Goal: Information Seeking & Learning: Find specific fact

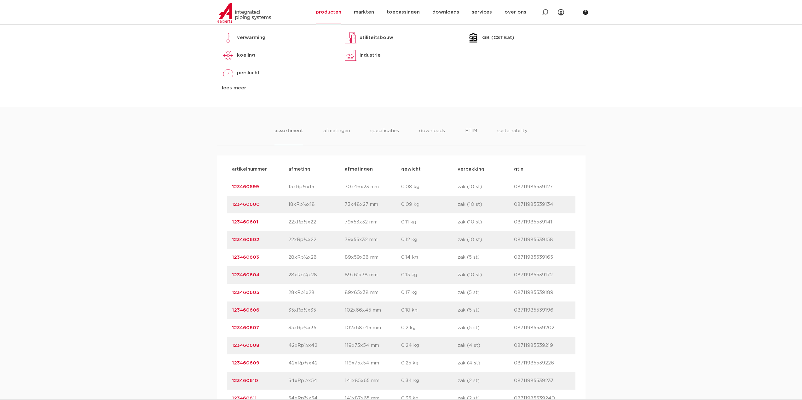
scroll to position [315, 0]
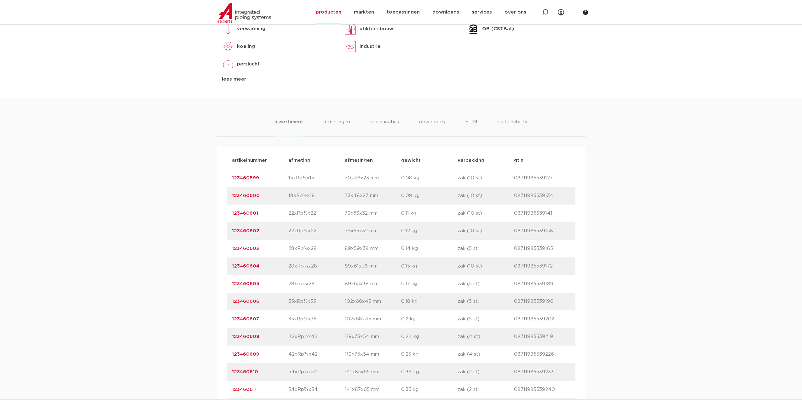
click at [158, 354] on div "assortiment afmetingen specificaties downloads ETIM sustainability assortiment …" at bounding box center [401, 277] width 802 height 359
click at [141, 336] on div "assortiment afmetingen specificaties downloads ETIM sustainability assortiment …" at bounding box center [401, 277] width 802 height 359
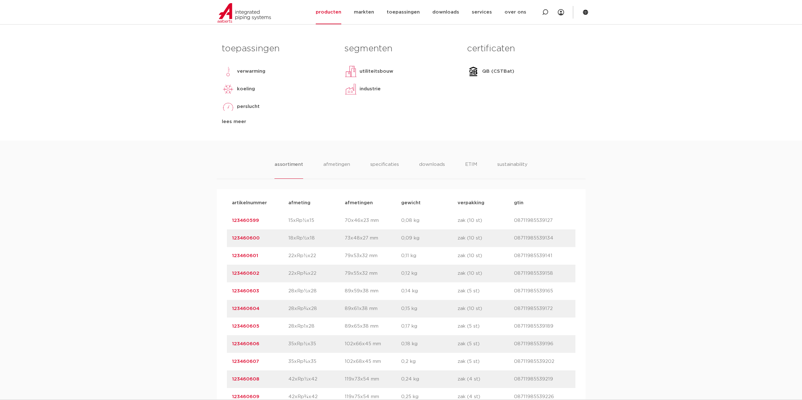
scroll to position [284, 0]
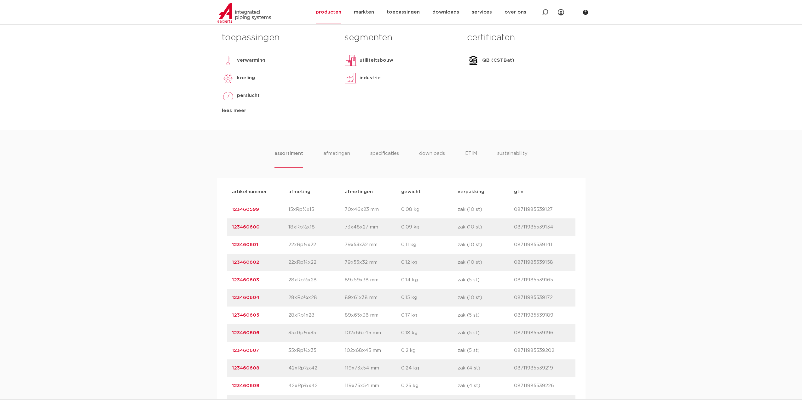
drag, startPoint x: 264, startPoint y: 334, endPoint x: 223, endPoint y: 338, distance: 40.5
click at [223, 338] on div "artikelnummer afmeting afmetingen gewicht verpakking gtin artikelnummer 1234605…" at bounding box center [401, 333] width 369 height 310
copy link "123460606"
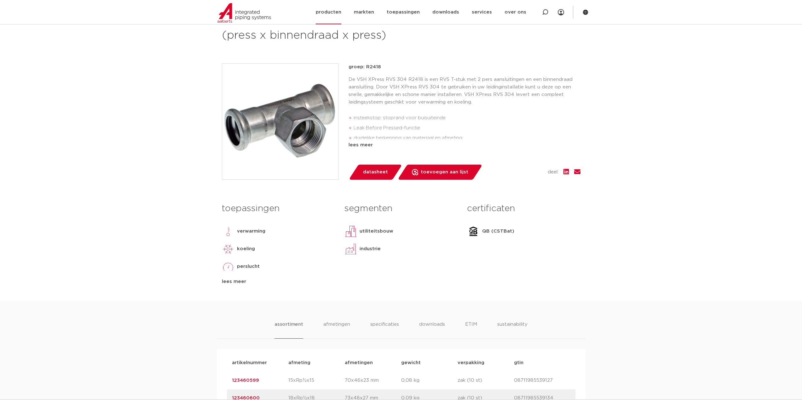
scroll to position [32, 0]
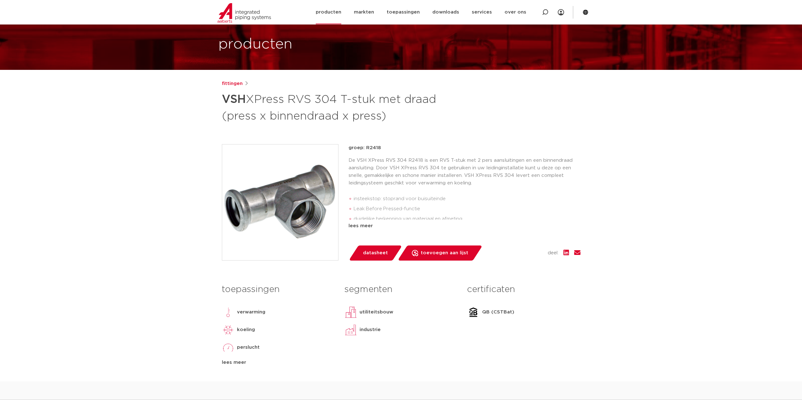
click at [246, 19] on img at bounding box center [244, 13] width 54 height 20
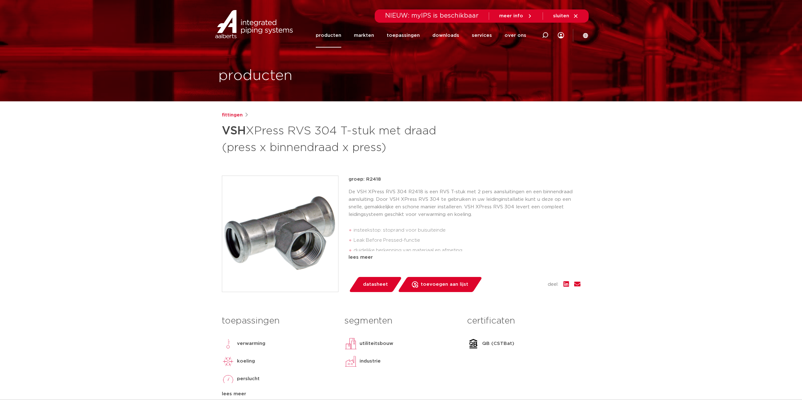
click at [241, 18] on img at bounding box center [254, 24] width 81 height 28
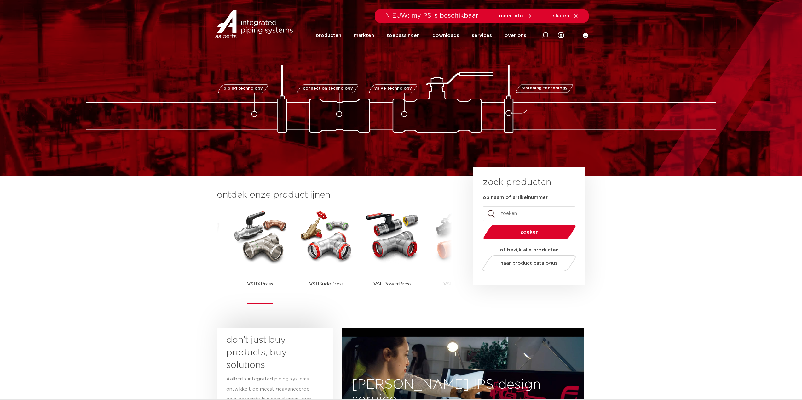
click at [260, 237] on img at bounding box center [260, 236] width 57 height 57
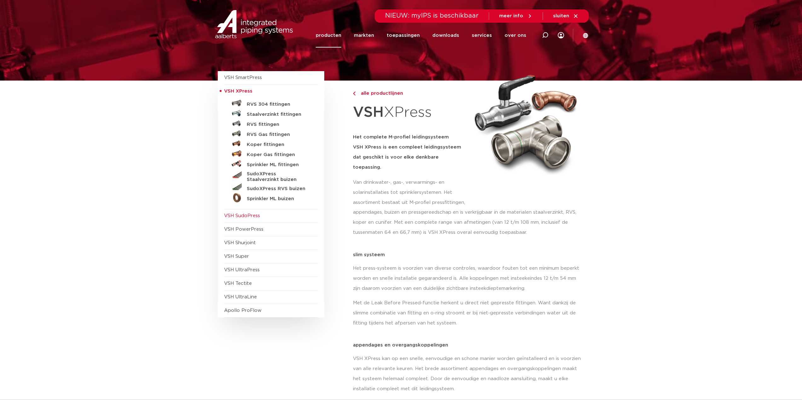
scroll to position [32, 0]
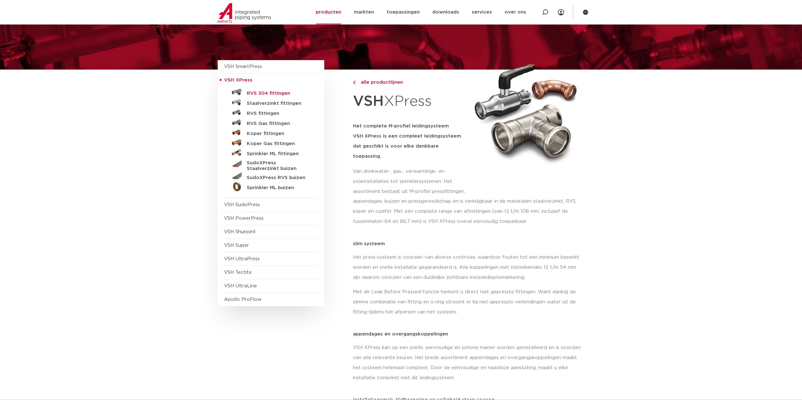
click at [259, 92] on h5 "RVS 304 fittingen" at bounding box center [278, 94] width 62 height 6
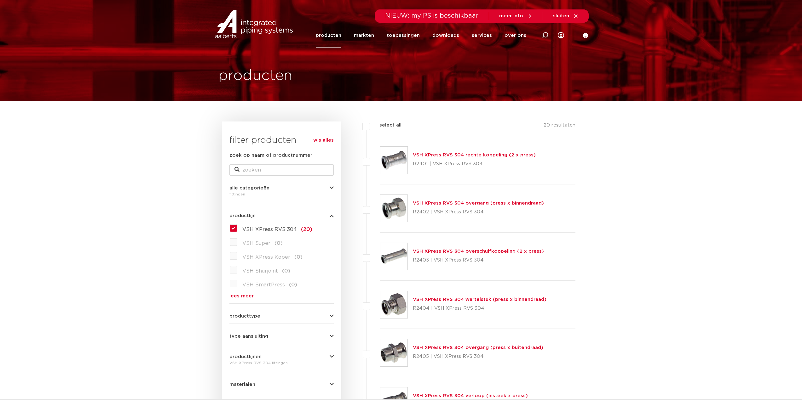
click at [255, 32] on img at bounding box center [254, 24] width 81 height 28
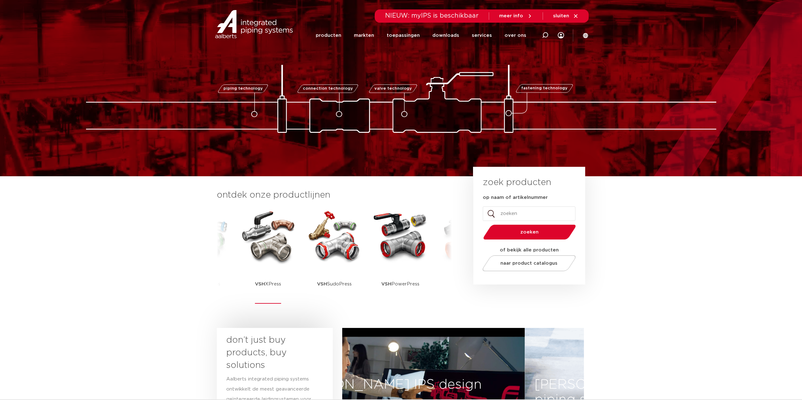
click at [256, 250] on img at bounding box center [268, 236] width 57 height 57
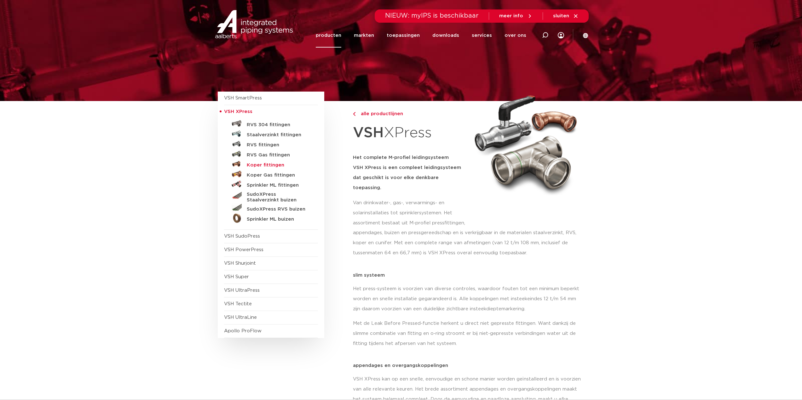
click at [268, 164] on h5 "Koper fittingen" at bounding box center [278, 166] width 62 height 6
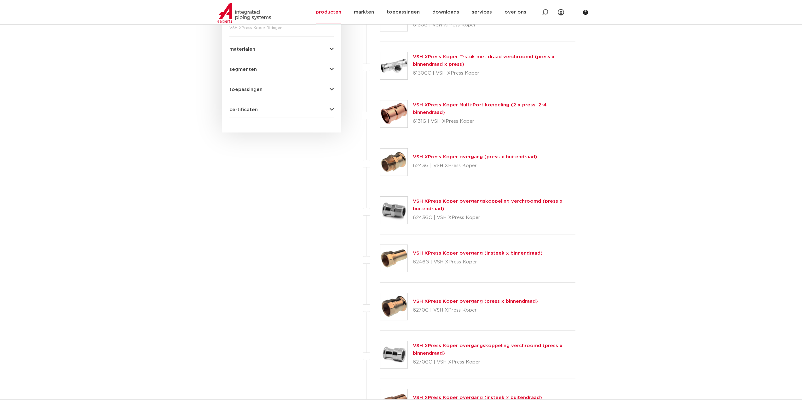
scroll to position [347, 0]
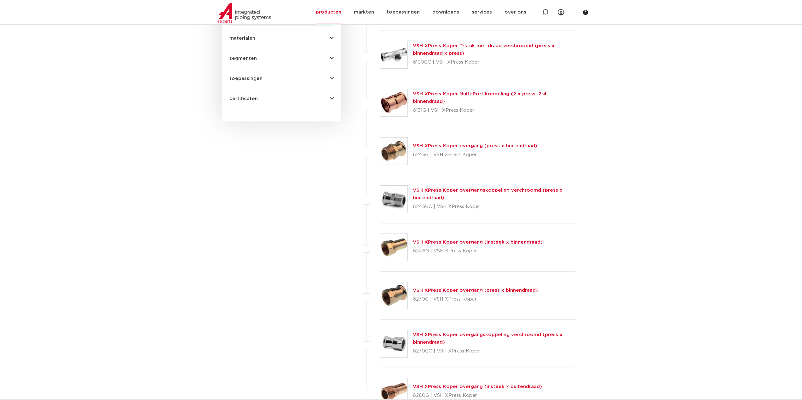
click at [426, 243] on link "VSH XPress Koper overgang (insteek x binnendraad)" at bounding box center [478, 242] width 130 height 5
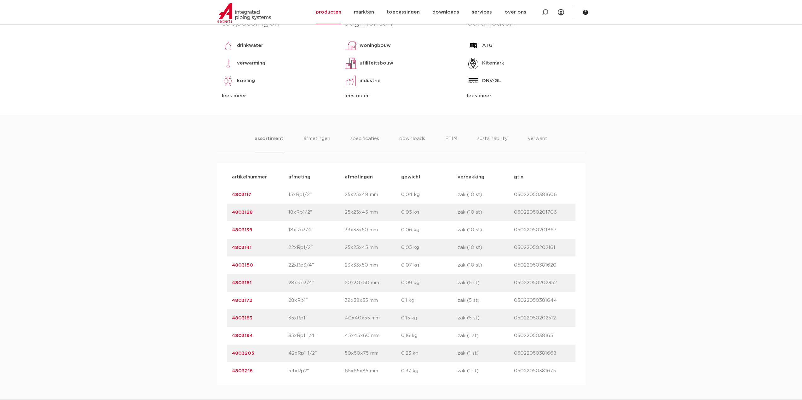
scroll to position [315, 0]
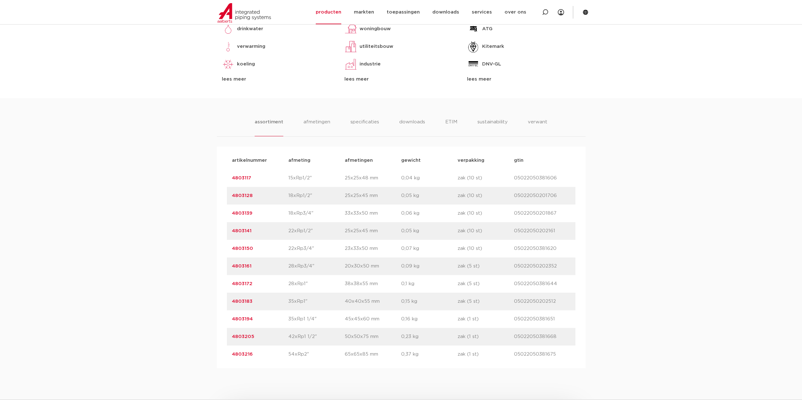
click at [254, 302] on p "4803183" at bounding box center [260, 302] width 56 height 8
drag, startPoint x: 255, startPoint y: 301, endPoint x: 213, endPoint y: 301, distance: 42.8
click at [213, 301] on div "assortiment afmetingen specificaties downloads ETIM sustainability verwant asso…" at bounding box center [401, 233] width 802 height 270
click at [134, 288] on div "assortiment afmetingen specificaties downloads ETIM sustainability verwant asso…" at bounding box center [401, 233] width 802 height 270
drag, startPoint x: 56, startPoint y: 80, endPoint x: 109, endPoint y: 44, distance: 63.8
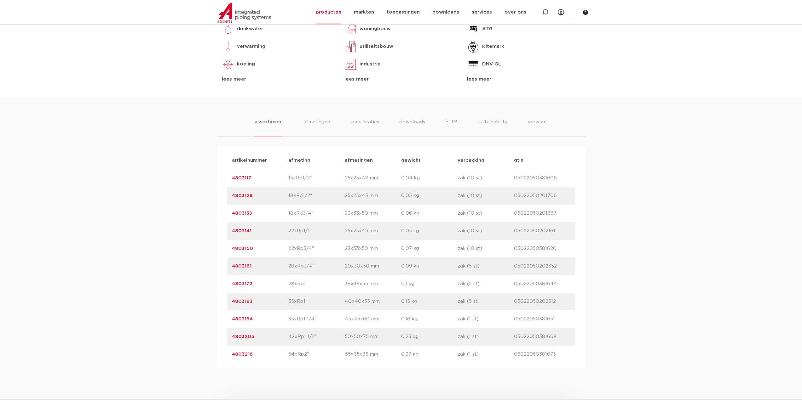
click at [56, 80] on body "Zoeken NIEUW: myIPS is beschikbaar meer info sluiten producten markten toepassi…" at bounding box center [401, 217] width 802 height 1064
click at [145, 176] on div "assortiment afmetingen specificaties downloads ETIM sustainability verwant asso…" at bounding box center [401, 233] width 802 height 270
drag, startPoint x: 260, startPoint y: 302, endPoint x: 219, endPoint y: 304, distance: 41.3
click at [219, 304] on div "artikelnummer afmeting afmetingen gewicht verpakking gtin artikelnummer 4803117…" at bounding box center [401, 258] width 369 height 222
copy link "4803183"
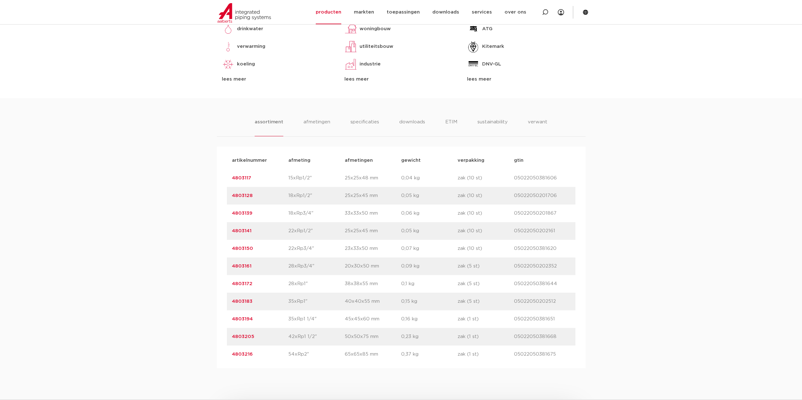
drag, startPoint x: 139, startPoint y: 171, endPoint x: 147, endPoint y: 141, distance: 30.9
click at [139, 171] on div "assortiment afmetingen specificaties downloads ETIM sustainability verwant asso…" at bounding box center [401, 233] width 802 height 270
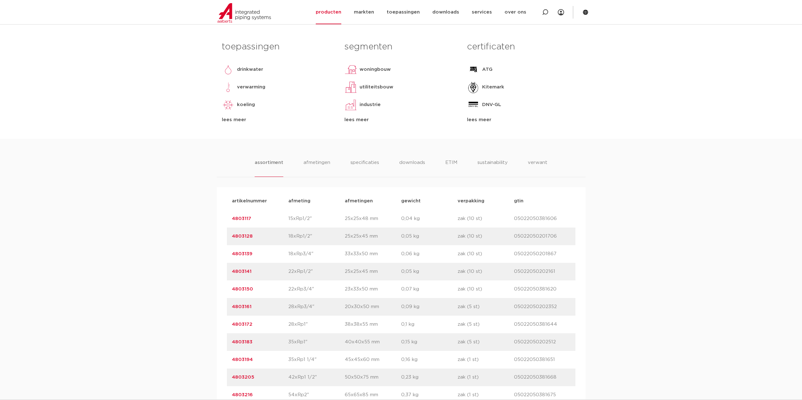
scroll to position [189, 0]
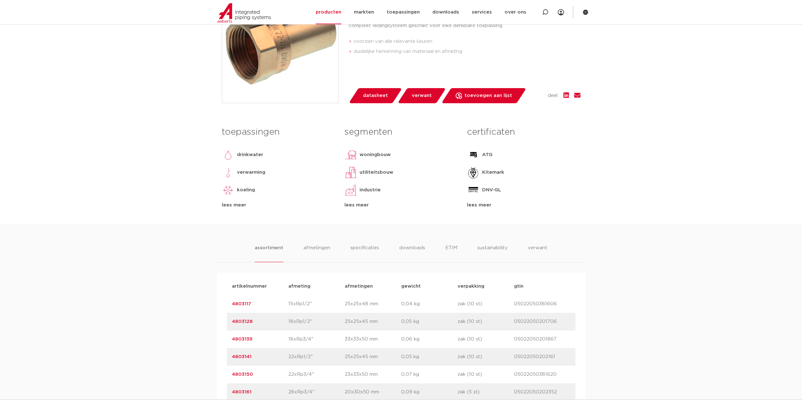
click at [139, 197] on body "Zoeken NIEUW: myIPS is beschikbaar meer info sluiten producten markten toepassi…" at bounding box center [401, 343] width 802 height 1064
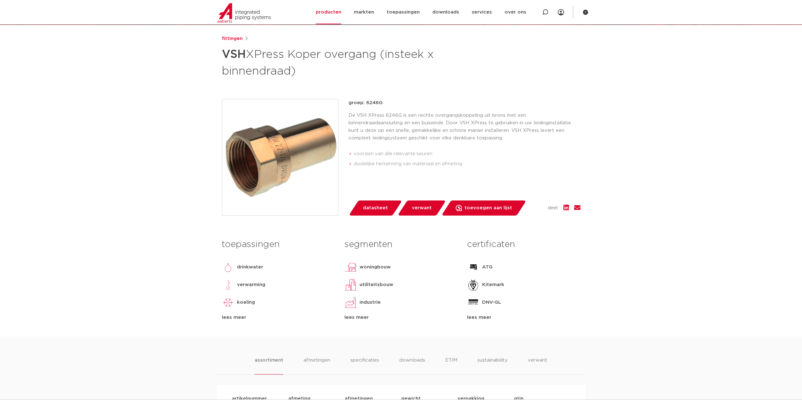
scroll to position [63, 0]
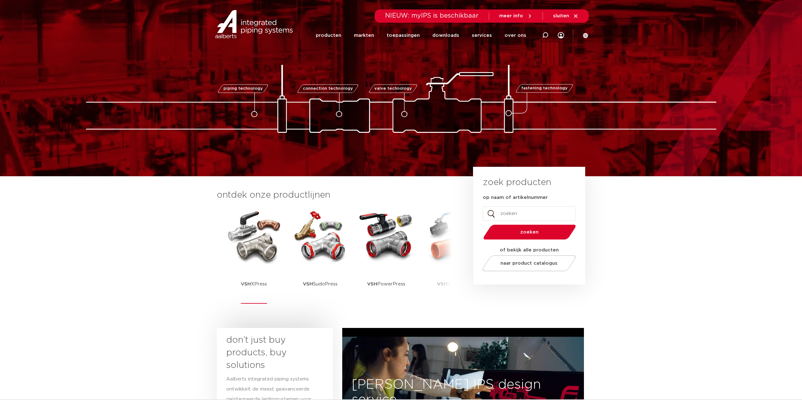
click at [263, 235] on img at bounding box center [254, 236] width 57 height 57
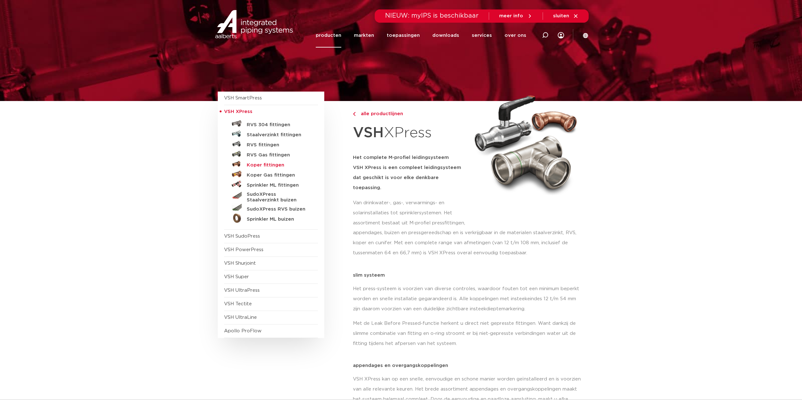
click at [267, 164] on h5 "Koper fittingen" at bounding box center [278, 166] width 62 height 6
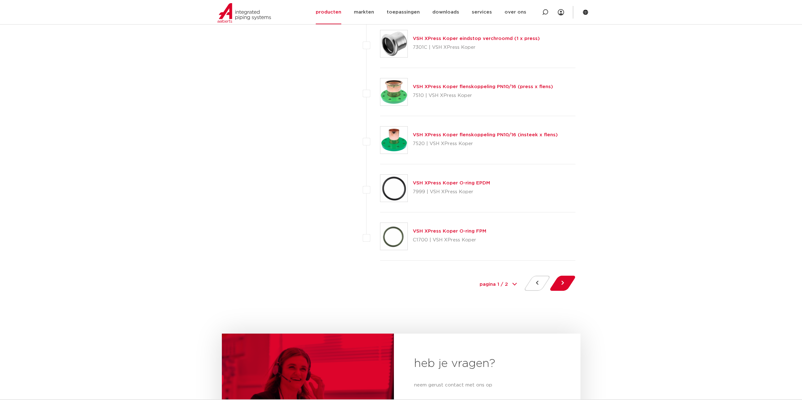
scroll to position [2804, 0]
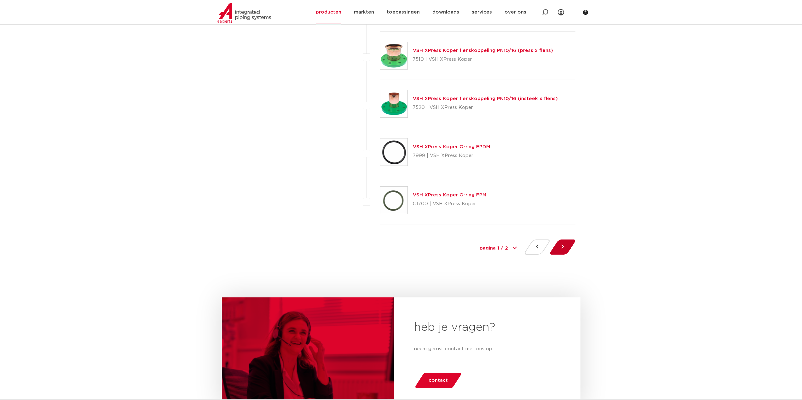
click at [562, 252] on button at bounding box center [563, 247] width 18 height 15
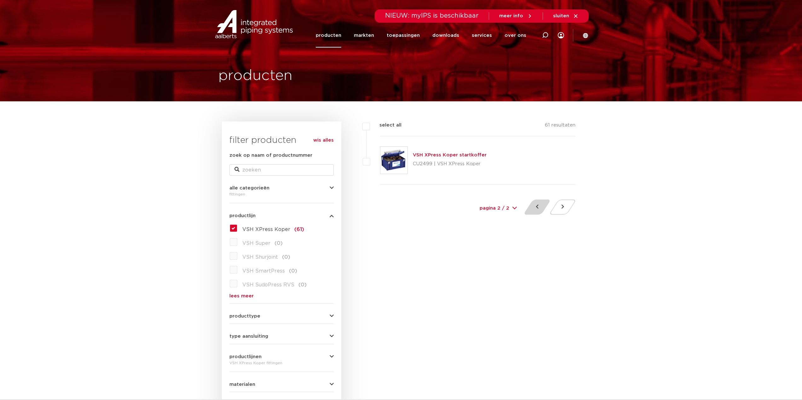
click at [533, 205] on button at bounding box center [537, 207] width 18 height 15
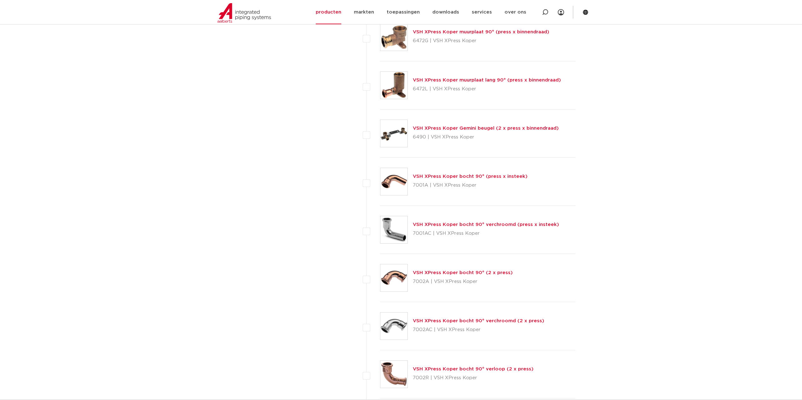
scroll to position [1040, 0]
